Goal: Task Accomplishment & Management: Manage account settings

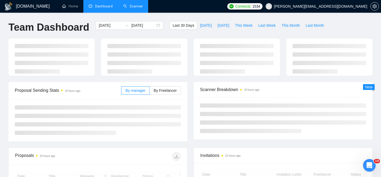
click at [128, 8] on link "Scanner" at bounding box center [133, 6] width 20 height 4
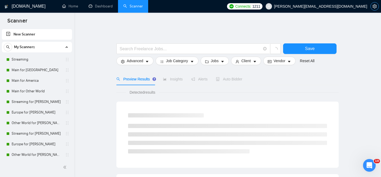
click at [373, 8] on icon "setting" at bounding box center [374, 6] width 4 height 4
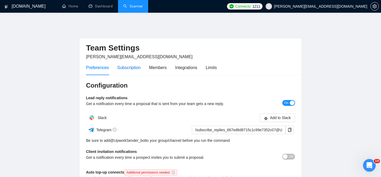
click at [135, 64] on div "Subscription" at bounding box center [128, 67] width 23 height 7
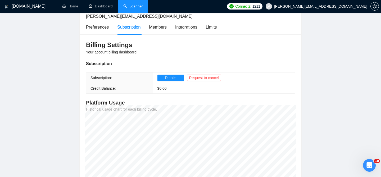
scroll to position [41, 0]
click at [172, 75] on span "Details" at bounding box center [170, 78] width 11 height 6
